Goal: Information Seeking & Learning: Learn about a topic

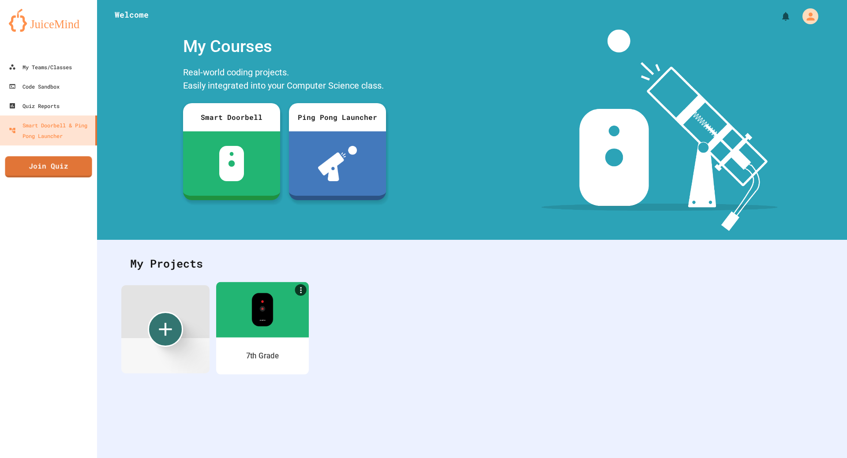
click at [284, 350] on div "7th Grade" at bounding box center [262, 355] width 93 height 37
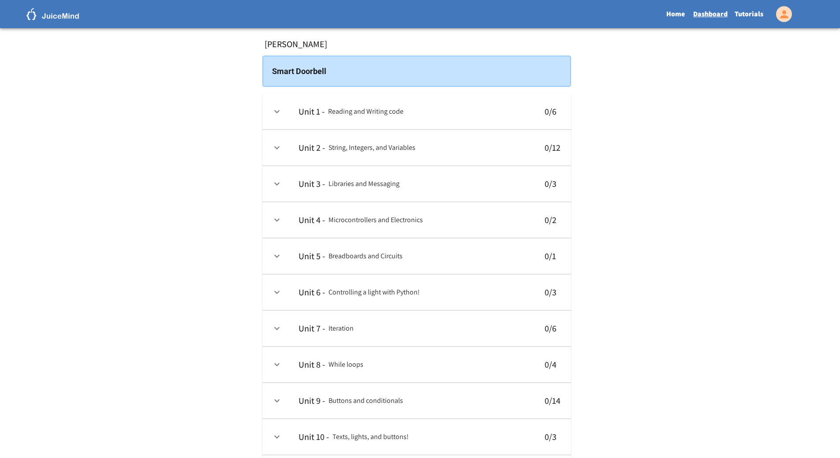
click at [749, 20] on link "Tutorials" at bounding box center [749, 14] width 36 height 20
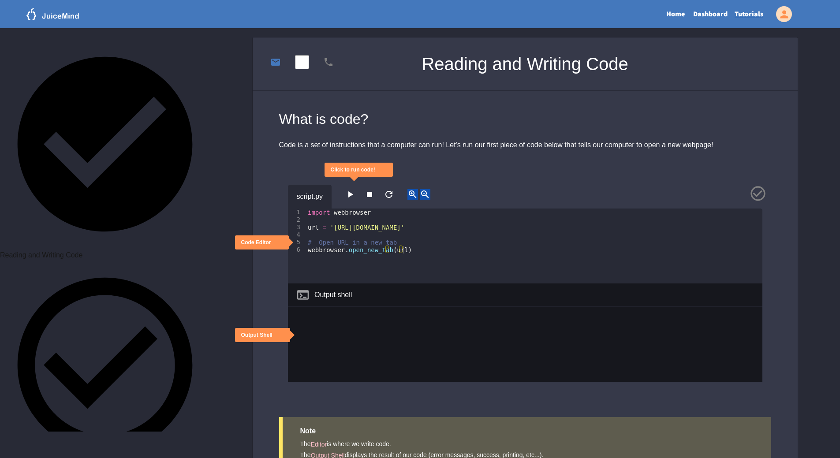
scroll to position [313, 0]
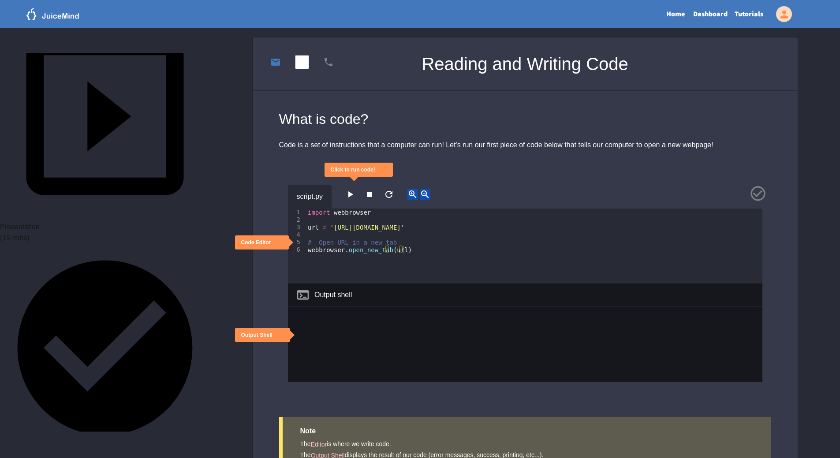
scroll to position [92, 0]
